Goal: Task Accomplishment & Management: Manage account settings

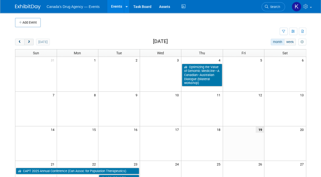
click at [29, 41] on span "next" at bounding box center [29, 41] width 4 height 3
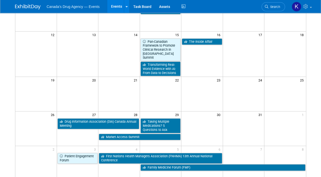
scroll to position [95, 0]
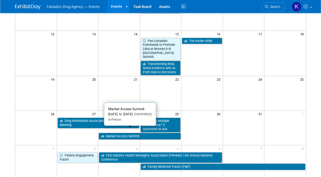
click at [120, 133] on link "Market Access Summit" at bounding box center [140, 136] width 82 height 7
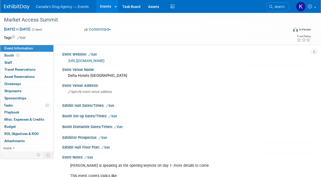
click at [116, 131] on div "Save Changes Cancel" at bounding box center [186, 130] width 249 height 3
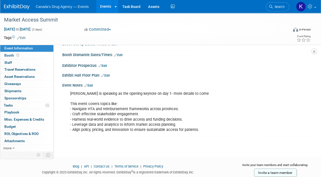
scroll to position [73, 0]
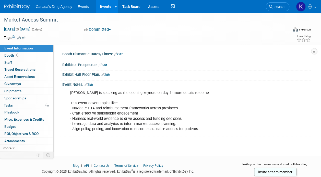
click at [121, 118] on div "Suzanne is speaking as the opening keynote on day 1- more details to come This …" at bounding box center [164, 111] width 195 height 46
click at [91, 83] on link "Edit" at bounding box center [89, 85] width 8 height 4
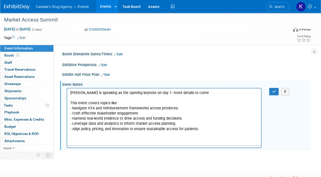
scroll to position [0, 0]
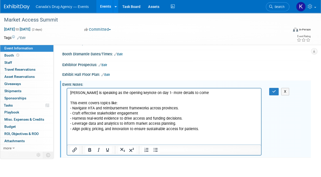
click at [103, 97] on p "Suzanne is speaking as the opening keynote on day 1- more details to come This …" at bounding box center [164, 110] width 188 height 41
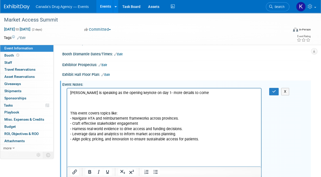
scroll to position [83, 0]
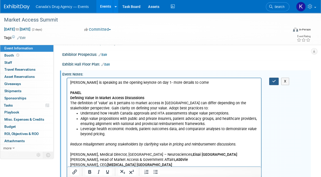
click at [273, 79] on icon "button" at bounding box center [274, 81] width 4 height 4
